Goal: Check status: Check status

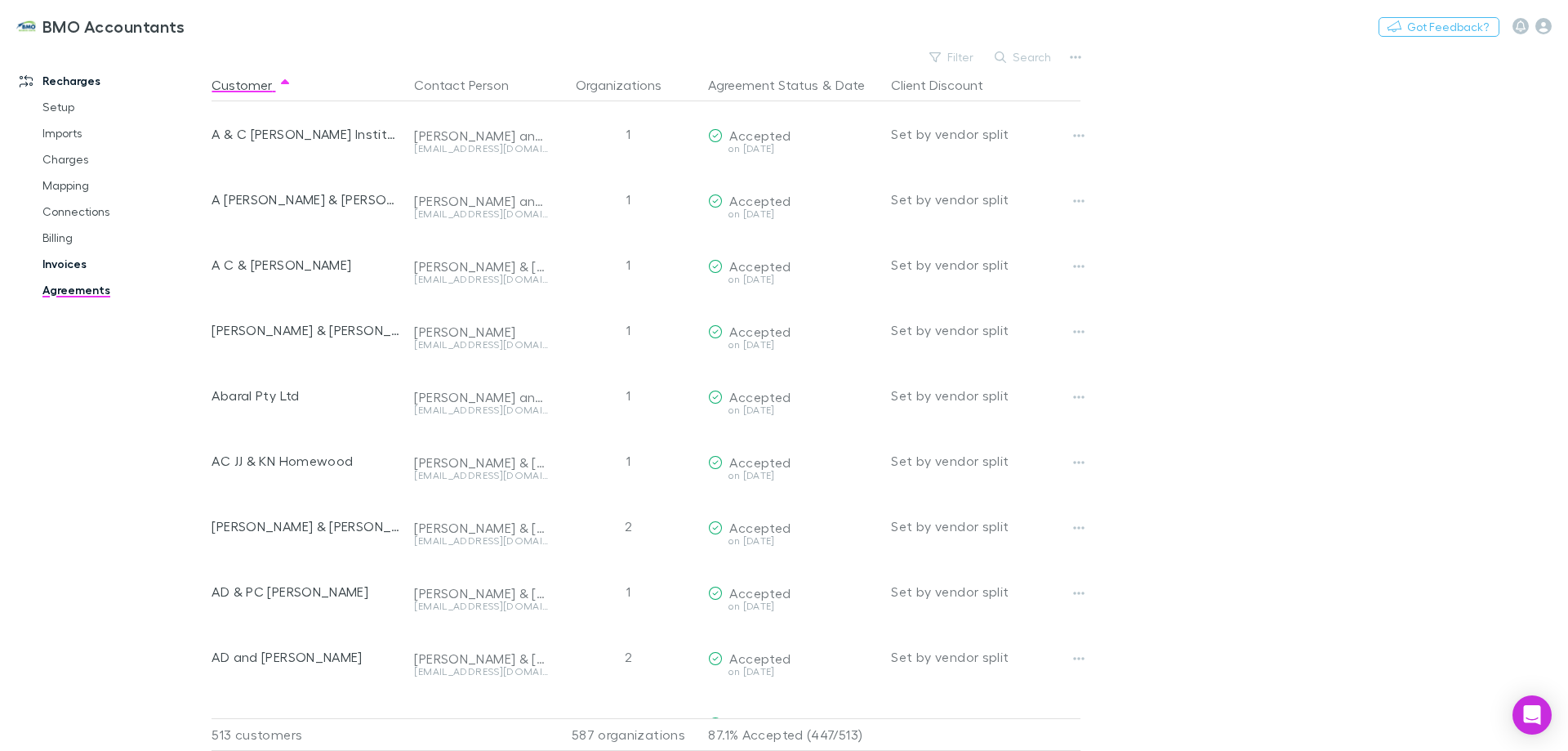
click at [52, 262] on link "Invoices" at bounding box center [122, 263] width 194 height 26
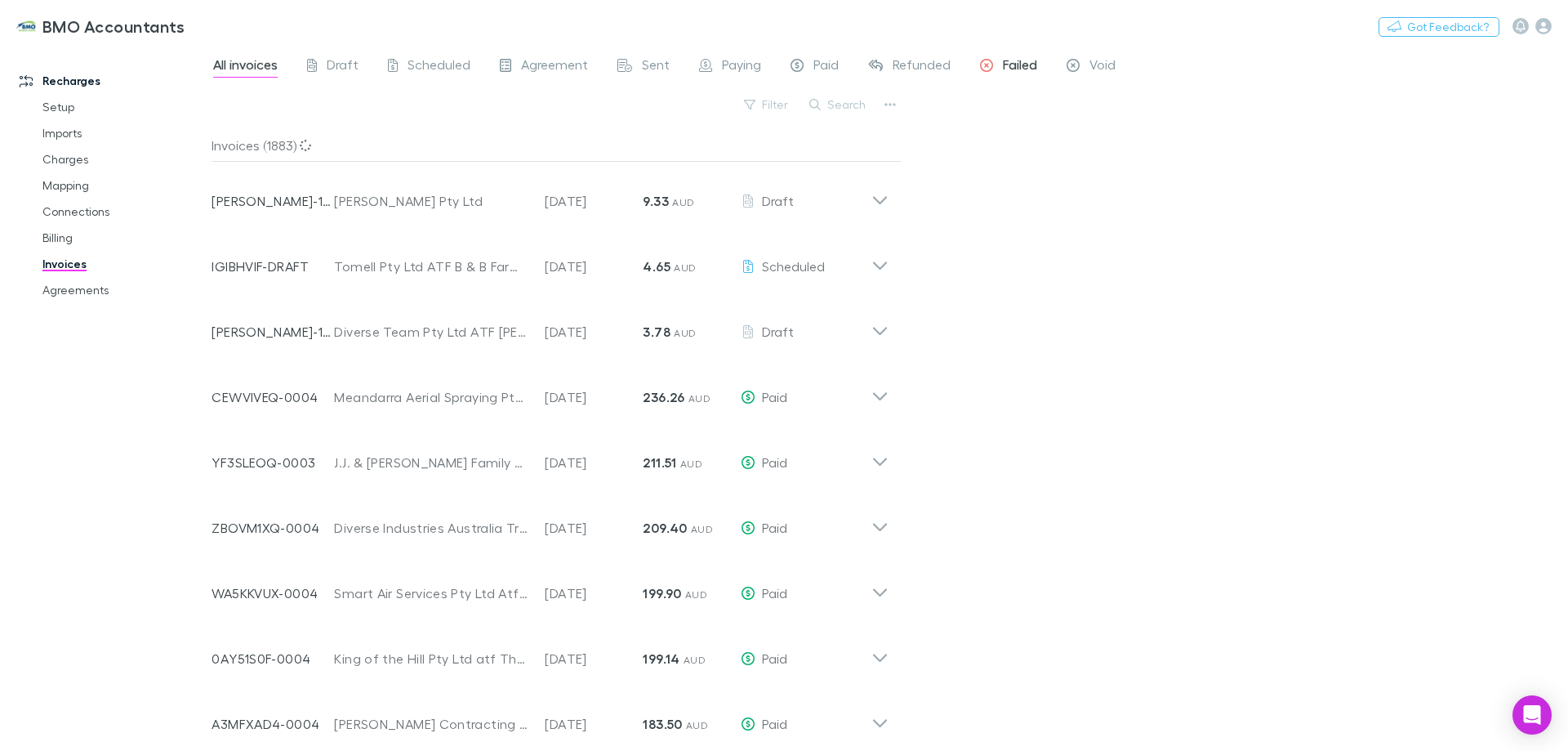
click at [1017, 66] on span "Failed" at bounding box center [1020, 66] width 34 height 21
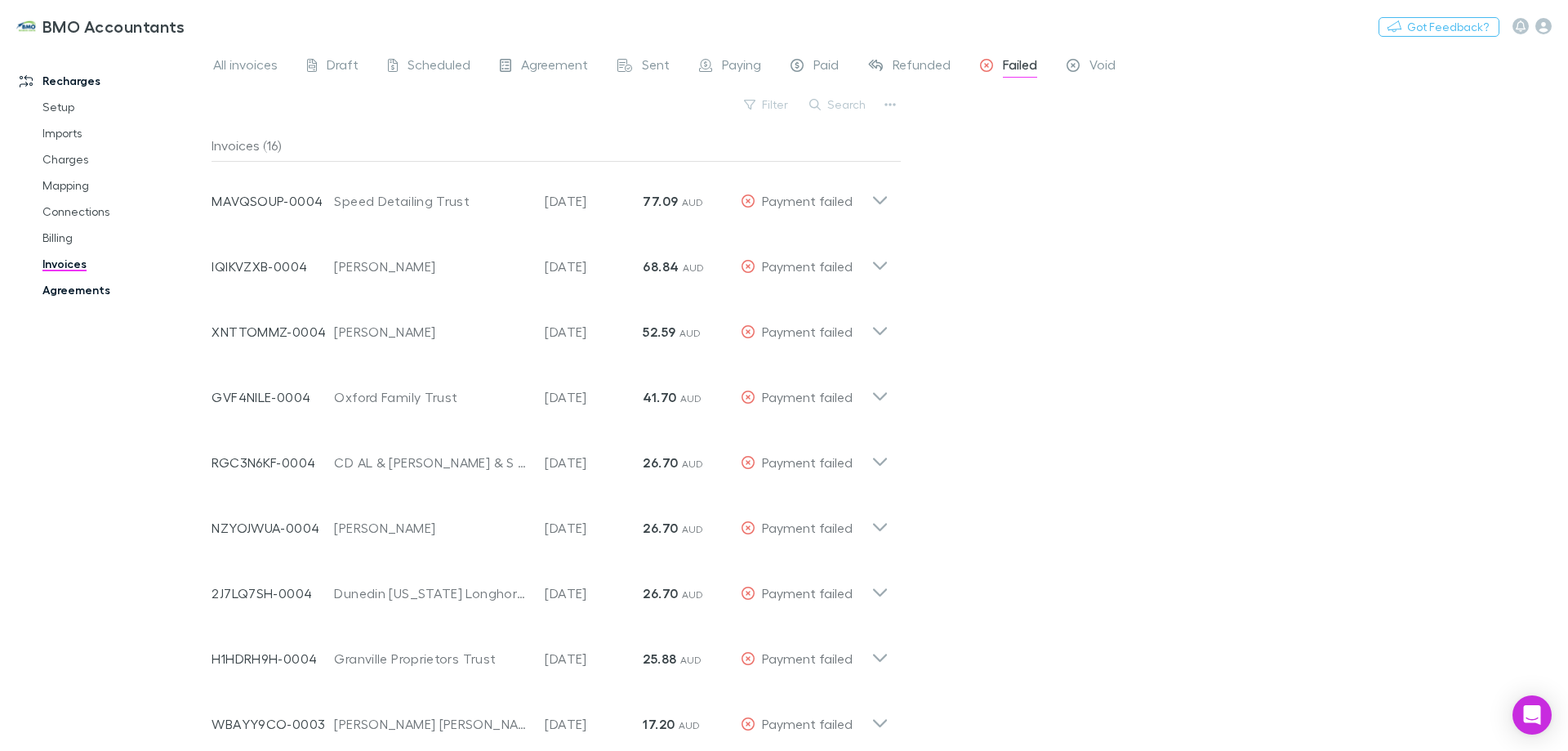
click at [83, 288] on link "Agreements" at bounding box center [122, 290] width 194 height 26
